Goal: Information Seeking & Learning: Learn about a topic

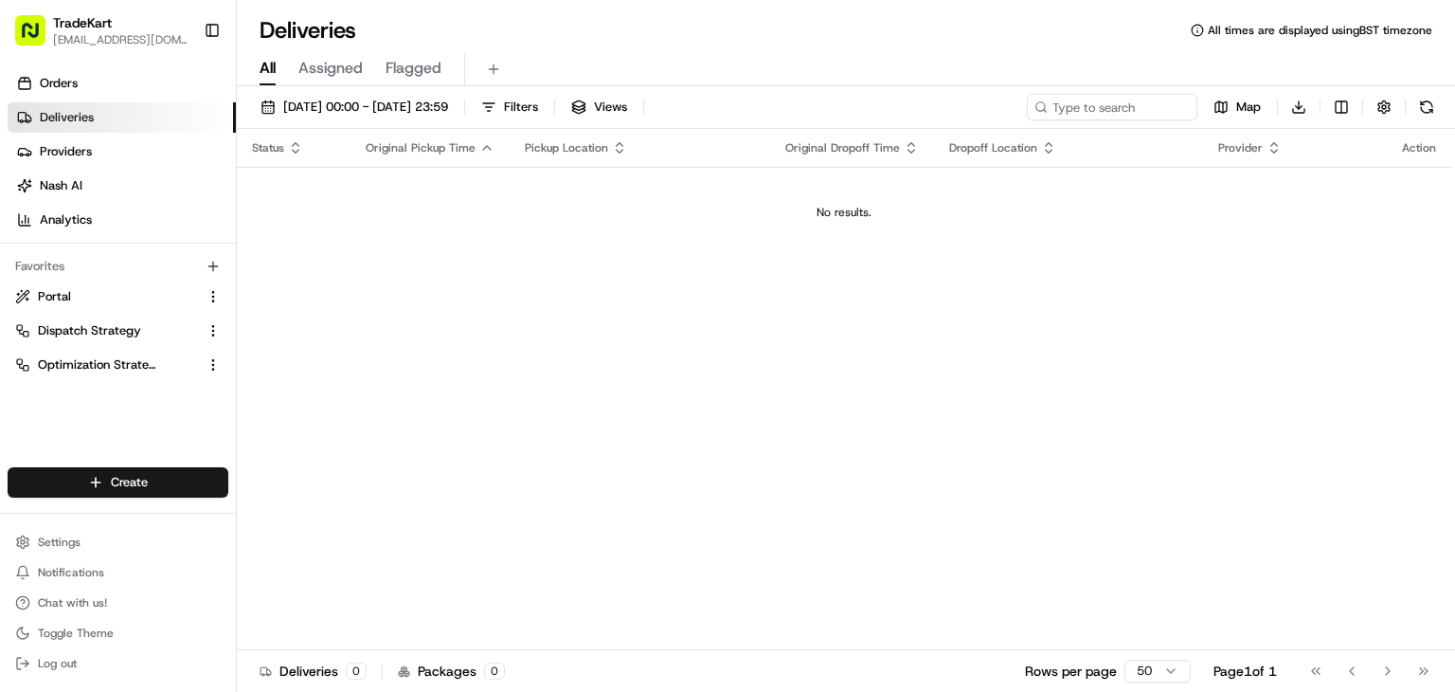
click at [97, 129] on link "Deliveries" at bounding box center [122, 117] width 228 height 30
click at [53, 159] on span "Providers" at bounding box center [66, 151] width 52 height 17
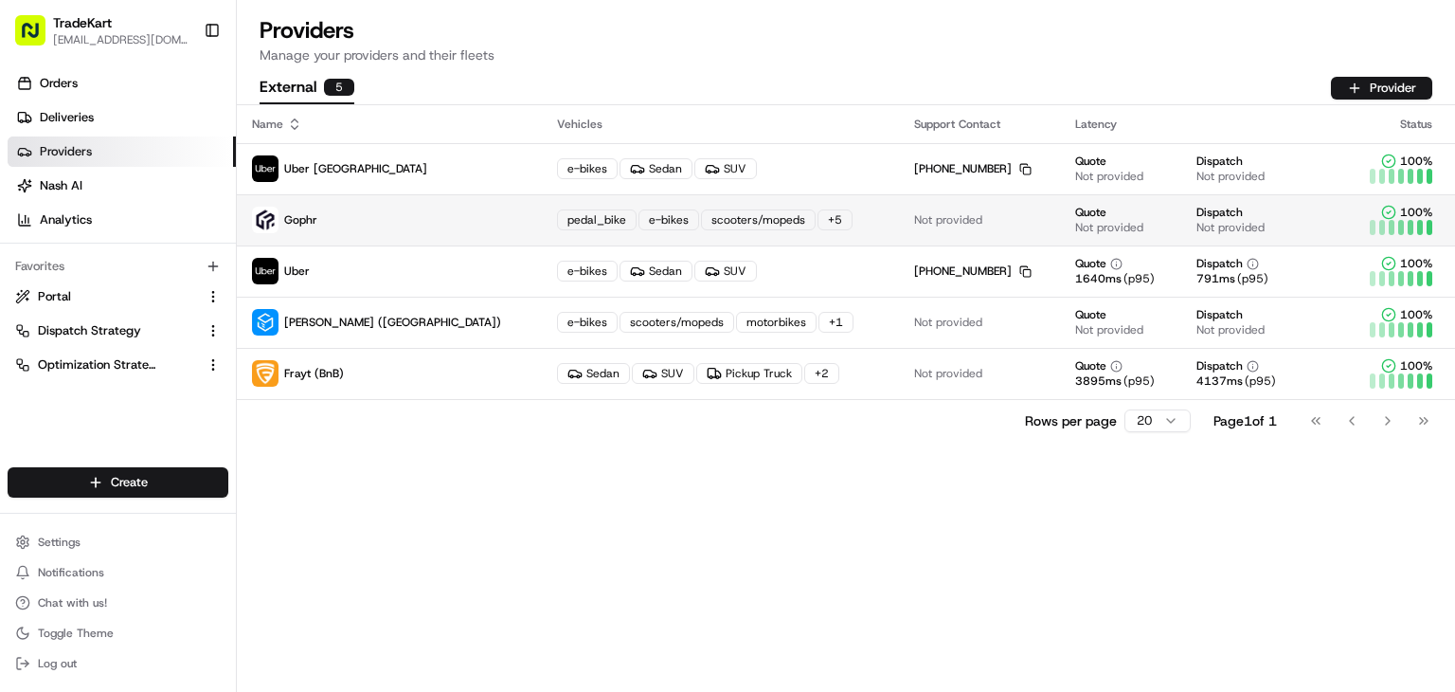
click at [818, 214] on div "+ 5" at bounding box center [835, 219] width 35 height 21
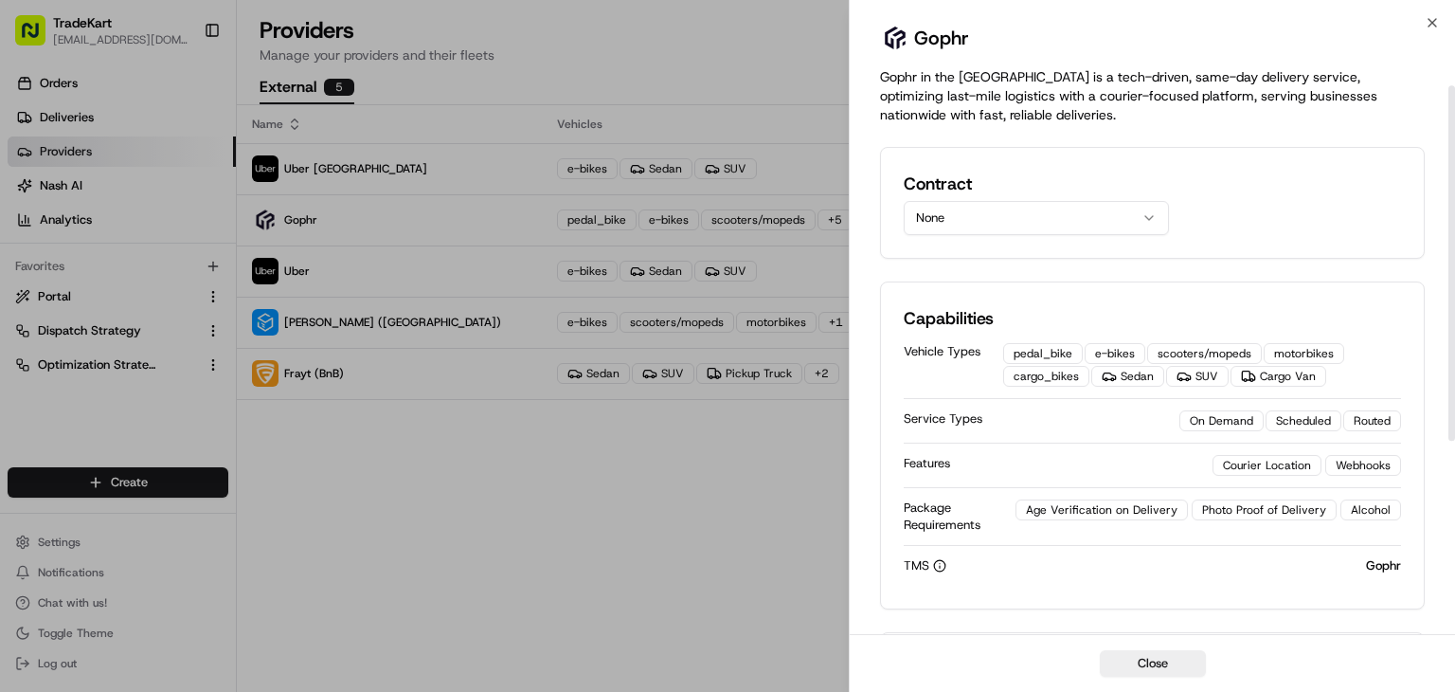
scroll to position [42, 0]
click at [1286, 376] on div "Cargo Van" at bounding box center [1279, 375] width 96 height 21
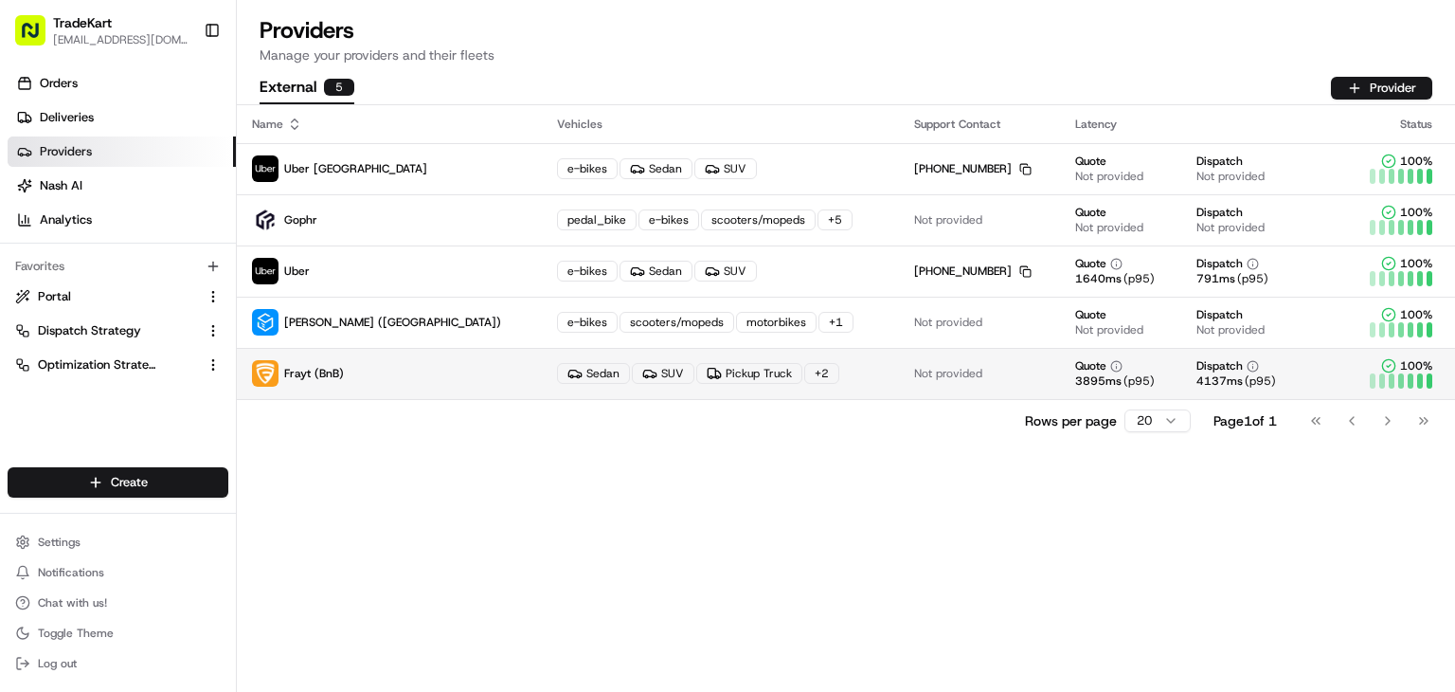
click at [804, 374] on div "+ 2" at bounding box center [821, 373] width 35 height 21
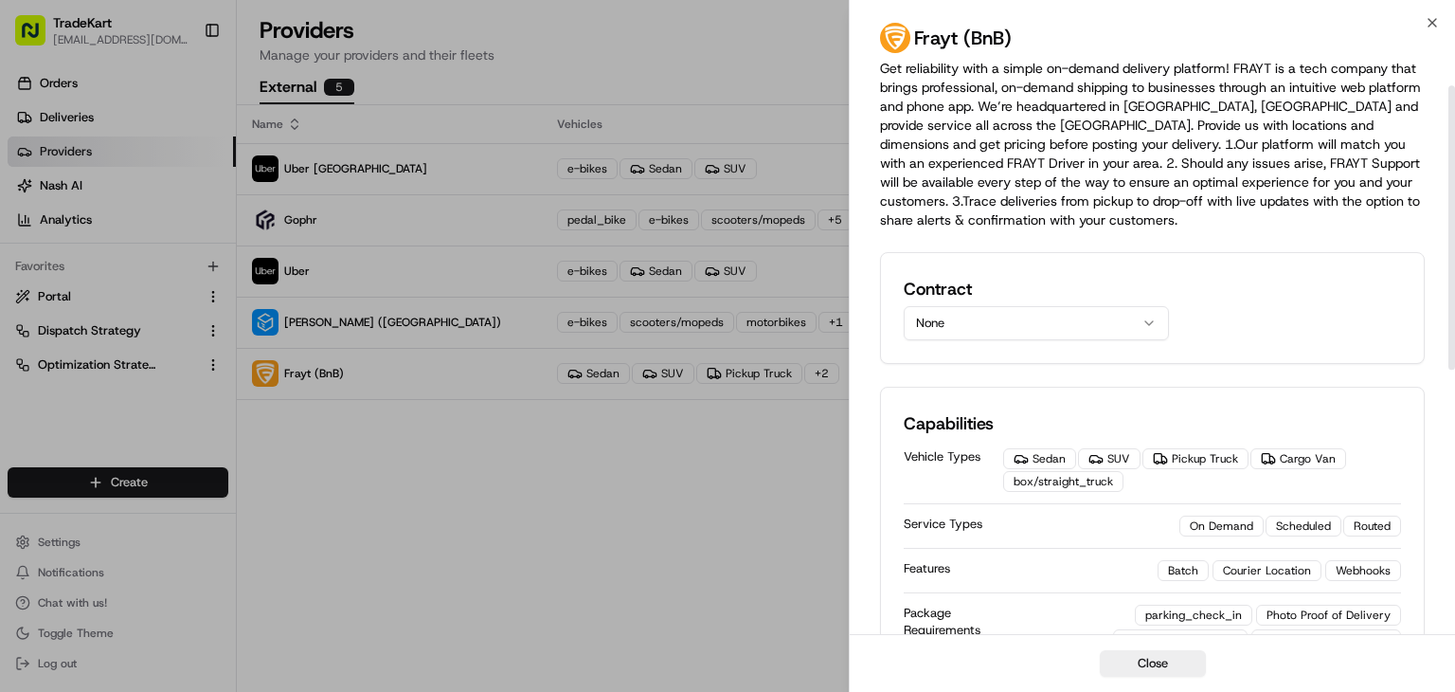
scroll to position [49, 0]
click at [1069, 482] on div "box/straight_truck" at bounding box center [1063, 481] width 120 height 21
click at [1288, 457] on div "Cargo Van" at bounding box center [1298, 458] width 96 height 21
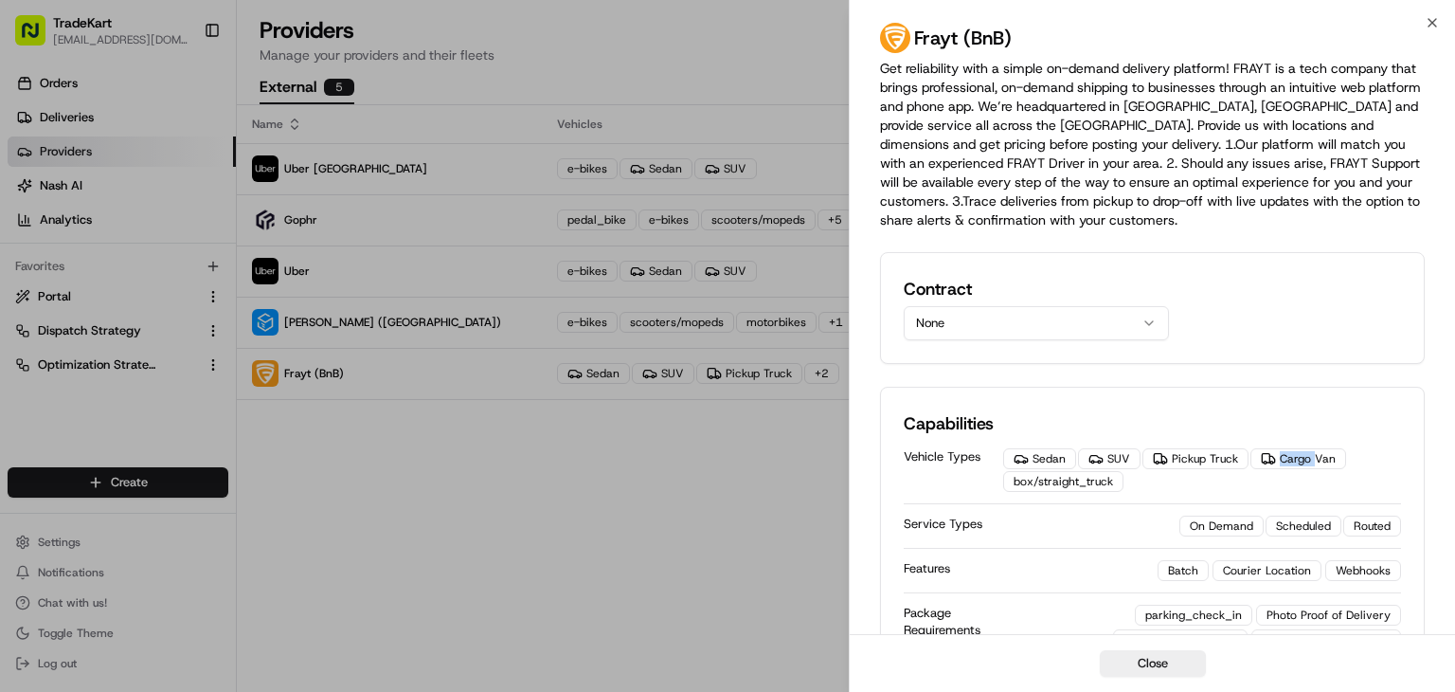
click at [1288, 457] on div "Cargo Van" at bounding box center [1298, 458] width 96 height 21
click at [1200, 462] on div "Pickup Truck" at bounding box center [1195, 458] width 106 height 21
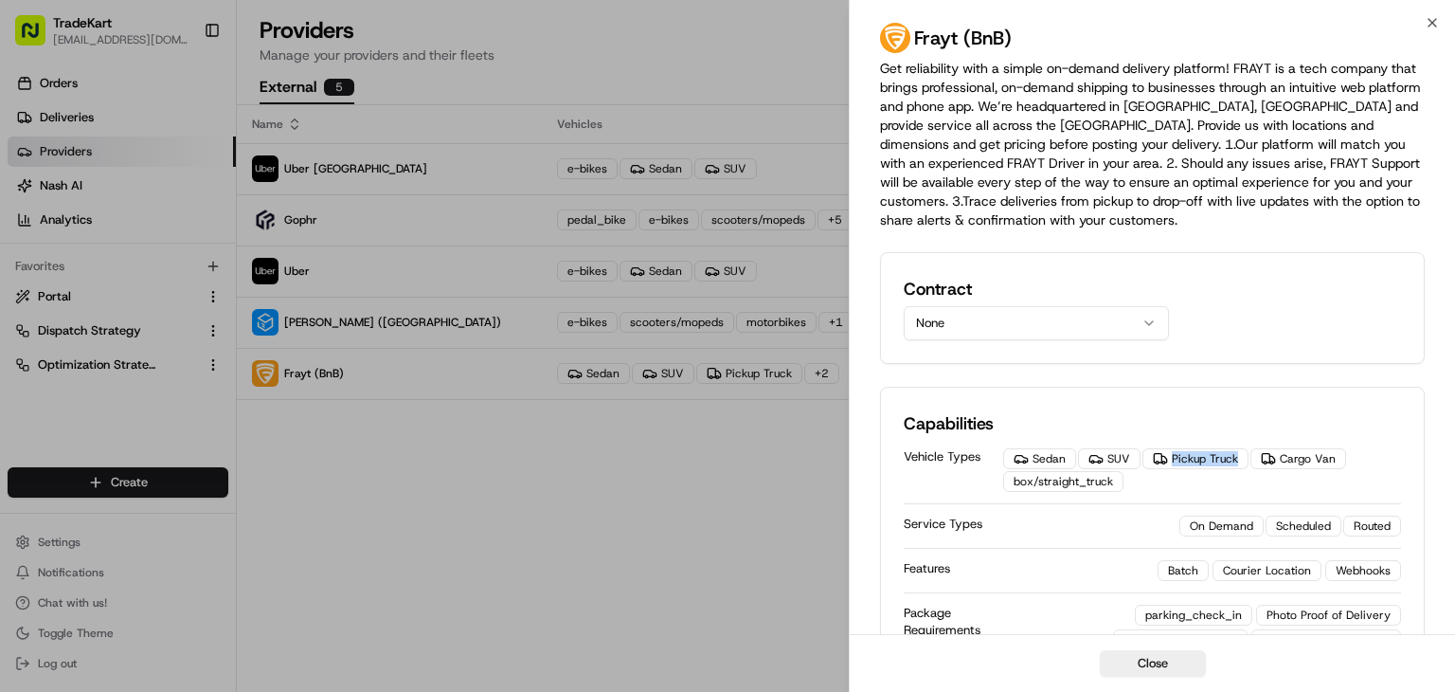
copy div "Pickup Truck"
